Goal: Task Accomplishment & Management: Use online tool/utility

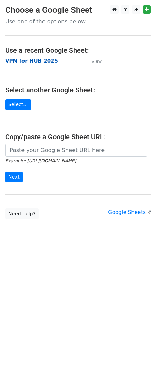
click at [47, 64] on strong "VPN for HUB 2025" at bounding box center [31, 61] width 53 height 6
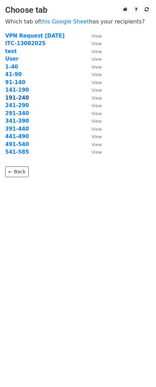
click at [16, 100] on strong "191-240" at bounding box center [17, 98] width 24 height 6
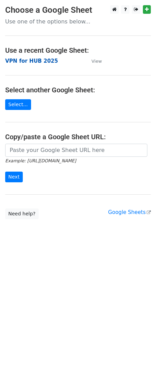
click at [22, 63] on strong "VPN for HUB 2025" at bounding box center [31, 61] width 53 height 6
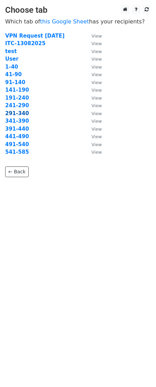
click at [19, 112] on strong "291-340" at bounding box center [17, 113] width 24 height 6
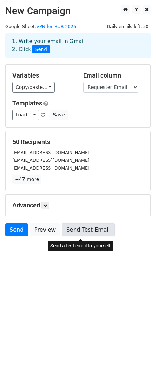
click at [80, 235] on link "Send Test Email" at bounding box center [88, 230] width 52 height 13
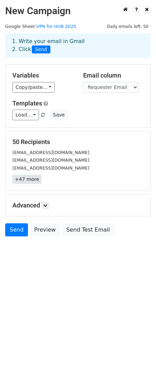
click at [31, 181] on link "+47 more" at bounding box center [26, 179] width 29 height 9
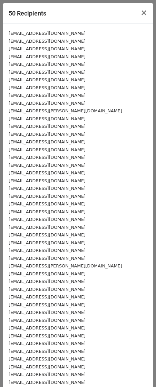
click at [124, 153] on div "wut.wangchai@shopee.com" at bounding box center [78, 150] width 139 height 8
